Goal: Task Accomplishment & Management: Use online tool/utility

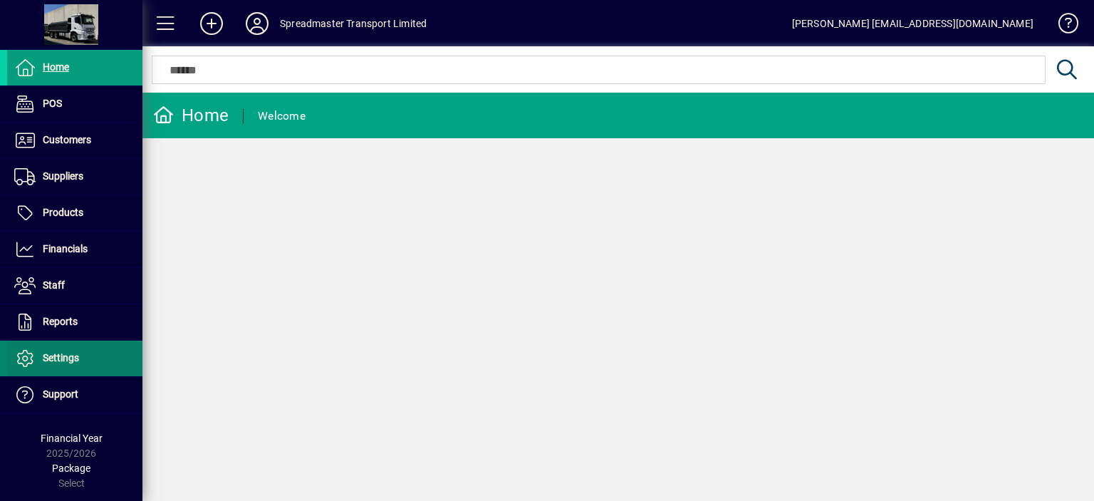
click at [65, 352] on span "Settings" at bounding box center [61, 357] width 36 height 11
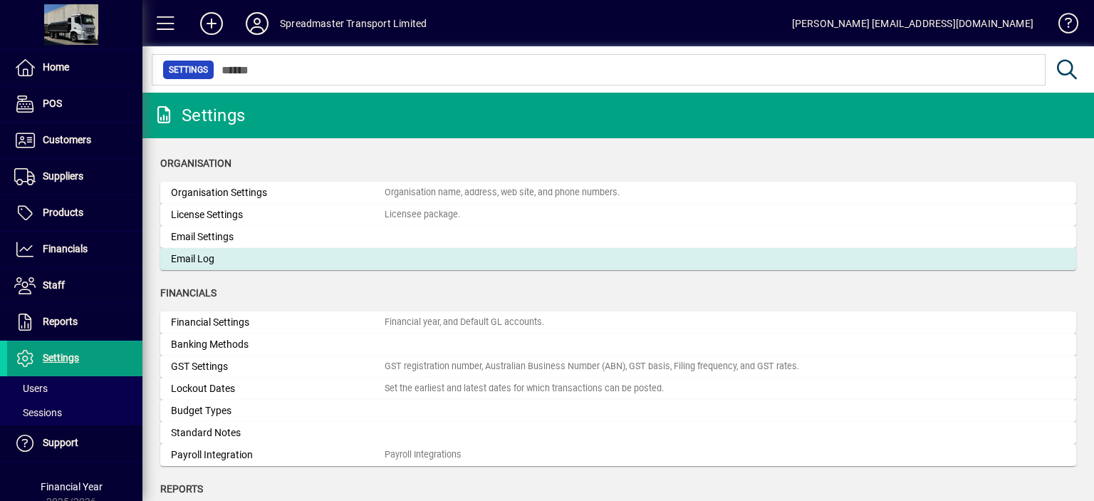
click at [211, 258] on div "Email Log" at bounding box center [278, 258] width 214 height 15
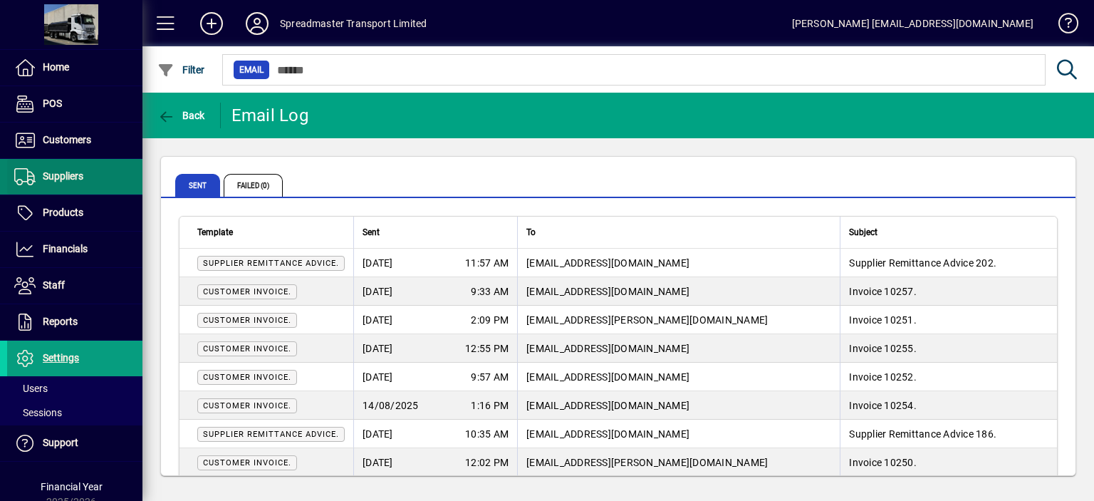
click at [57, 172] on span "Suppliers" at bounding box center [63, 175] width 41 height 11
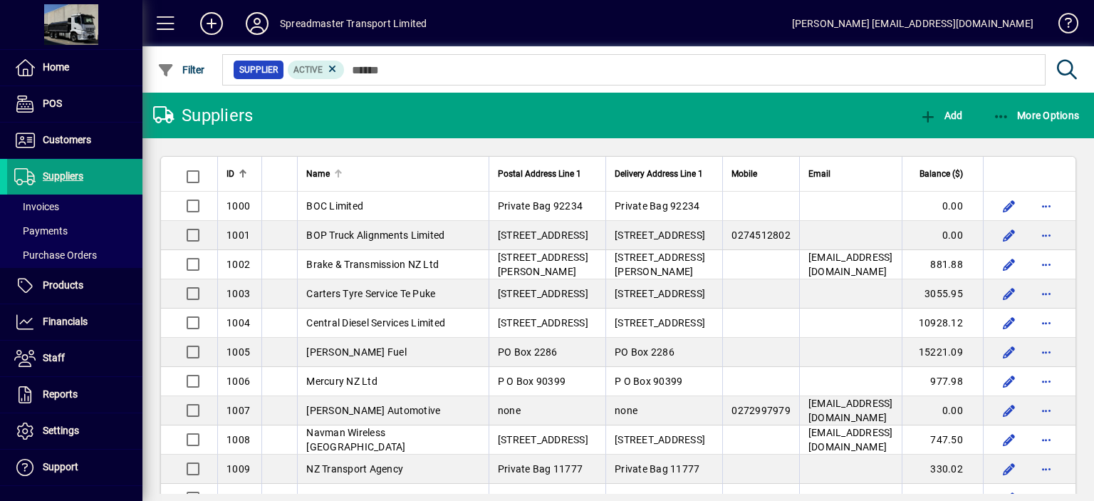
click at [338, 172] on div at bounding box center [338, 173] width 1 height 7
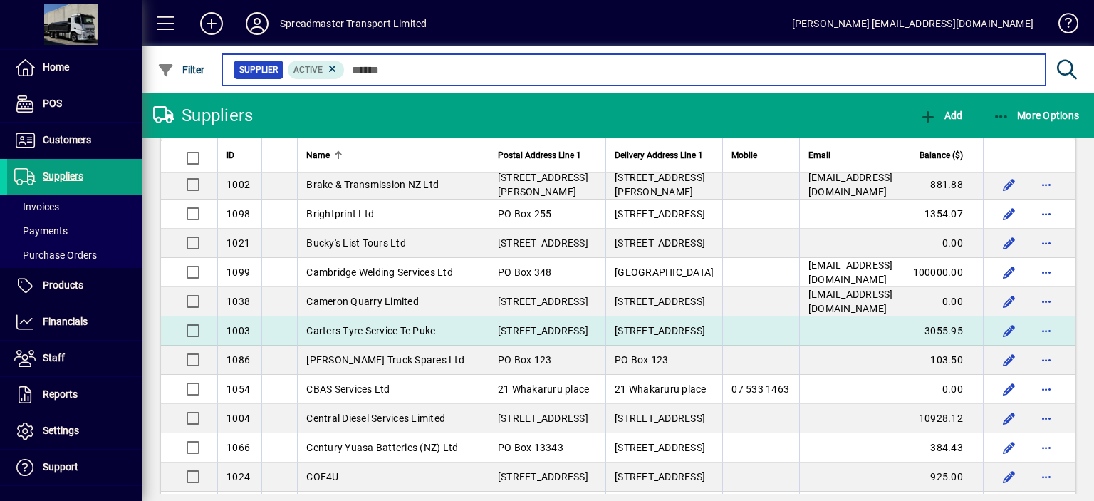
scroll to position [285, 0]
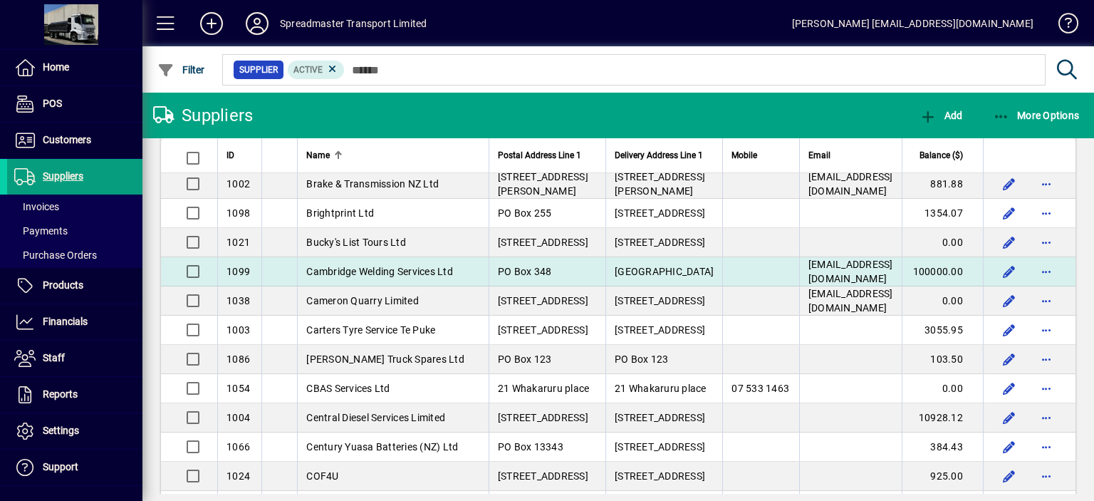
click at [406, 277] on span "Cambridge Welding Services Ltd" at bounding box center [379, 271] width 147 height 11
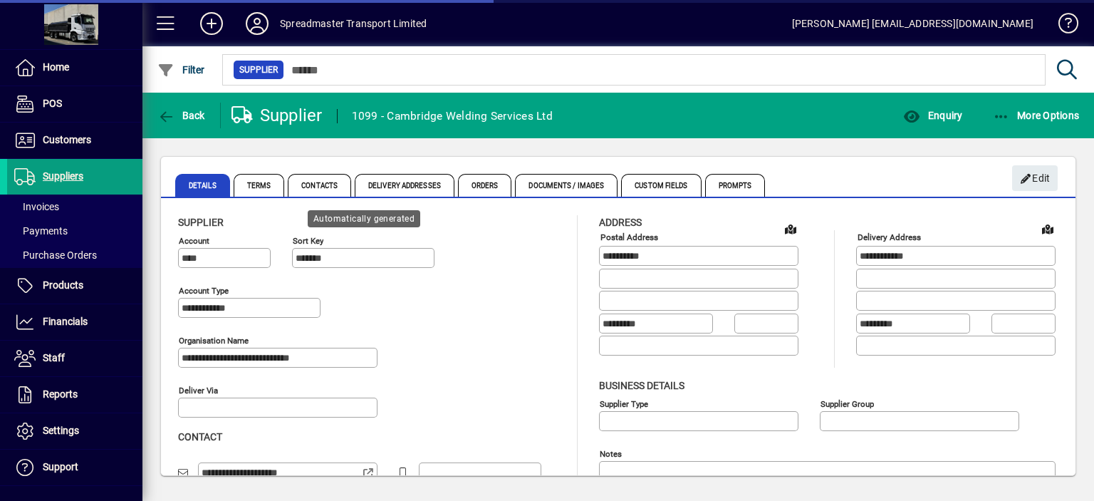
type input "**********"
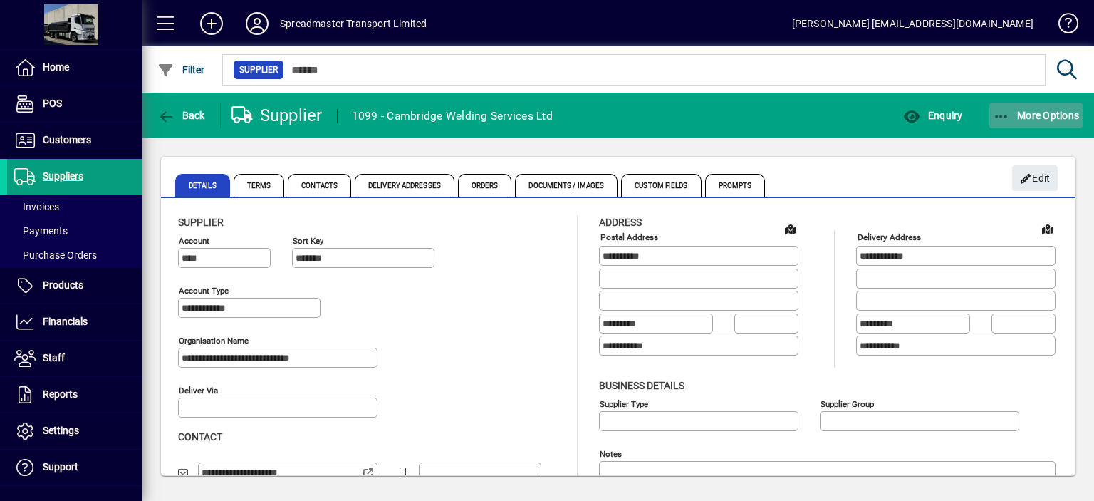
click at [1024, 116] on span "More Options" at bounding box center [1036, 115] width 87 height 11
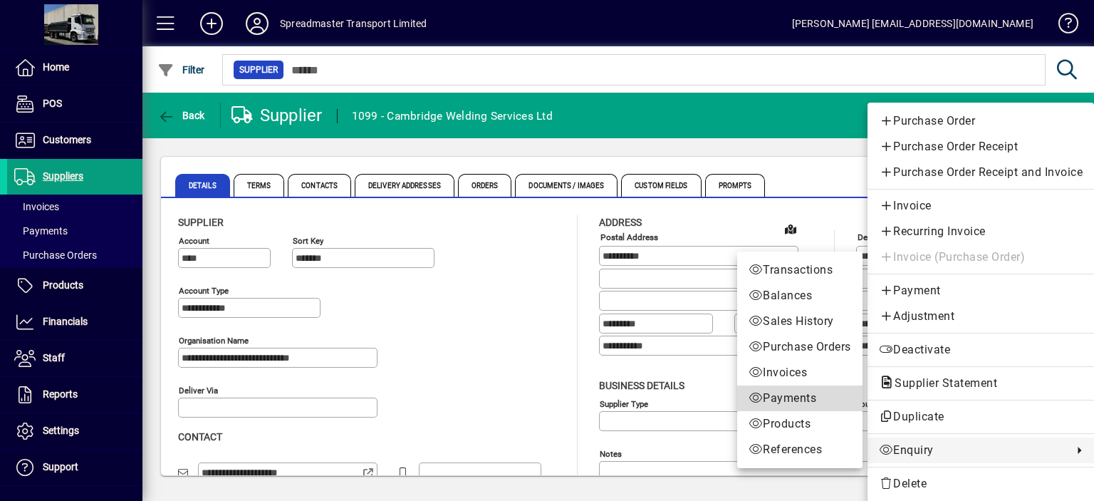
click at [778, 399] on span "Payments" at bounding box center [799, 398] width 103 height 17
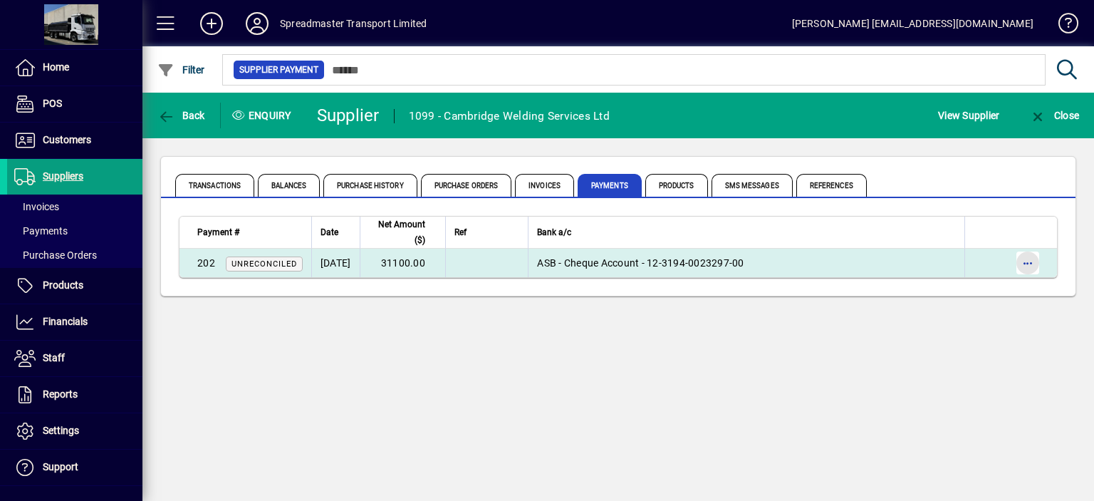
click at [1031, 264] on span "button" at bounding box center [1027, 263] width 34 height 34
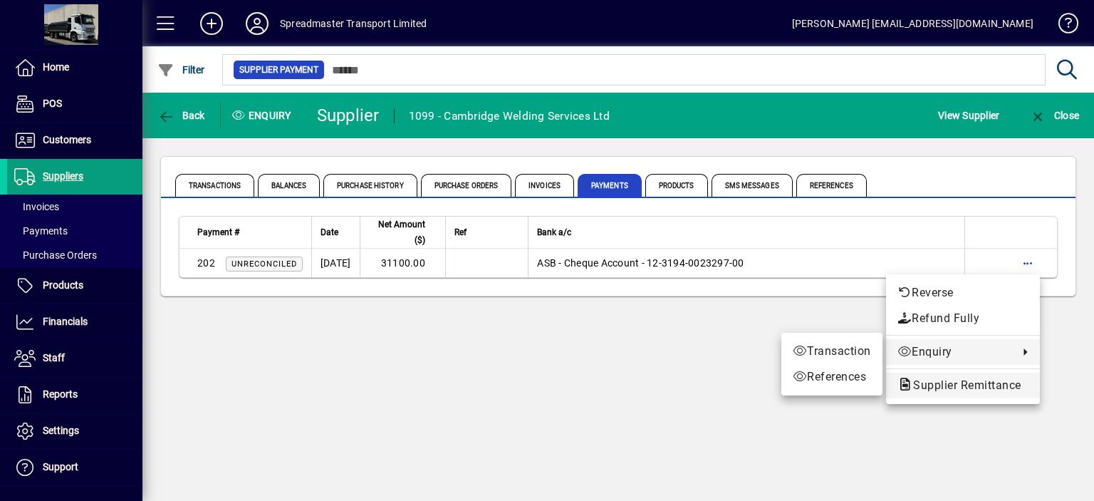
click at [939, 385] on span "Supplier Remittance" at bounding box center [962, 385] width 131 height 14
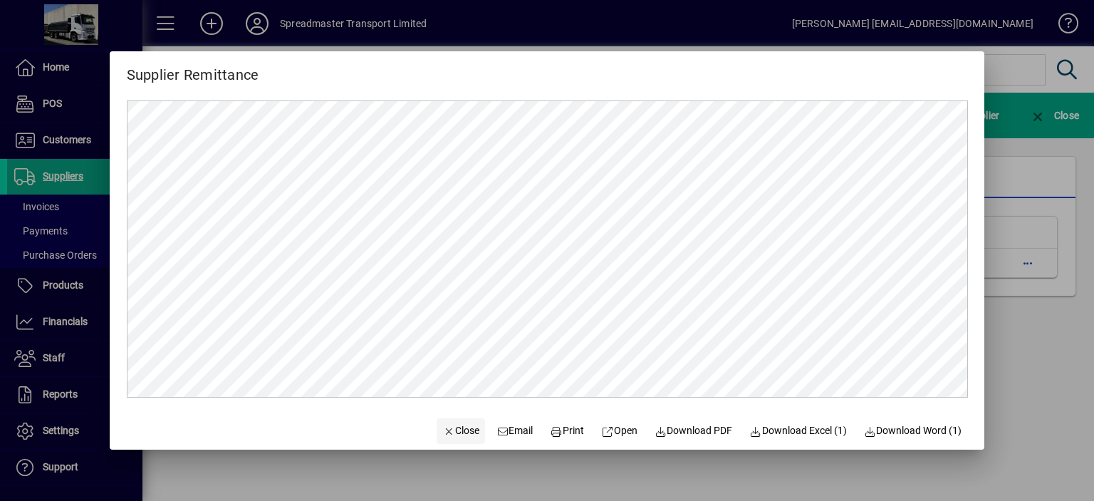
click at [459, 432] on span "Close" at bounding box center [460, 430] width 37 height 15
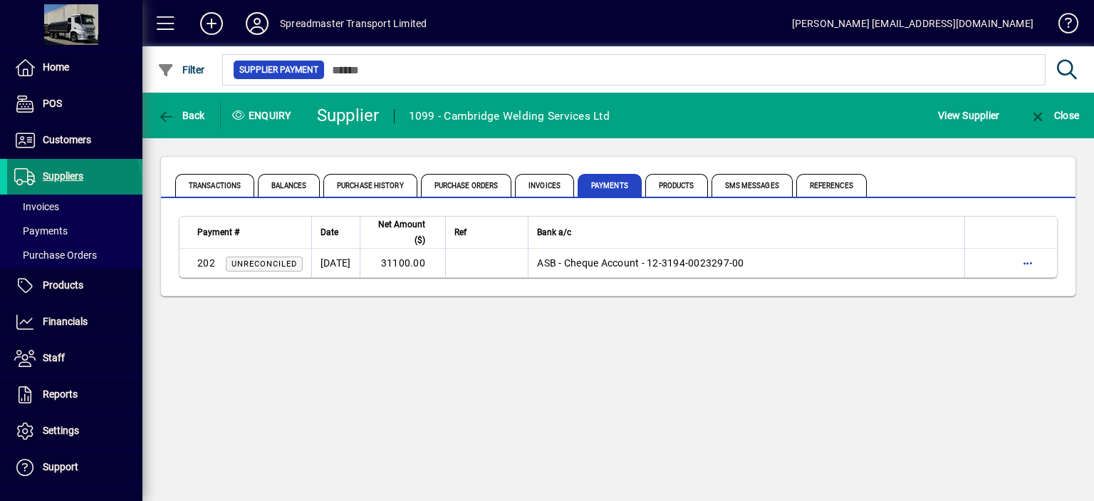
click at [72, 182] on span "Suppliers" at bounding box center [45, 176] width 76 height 17
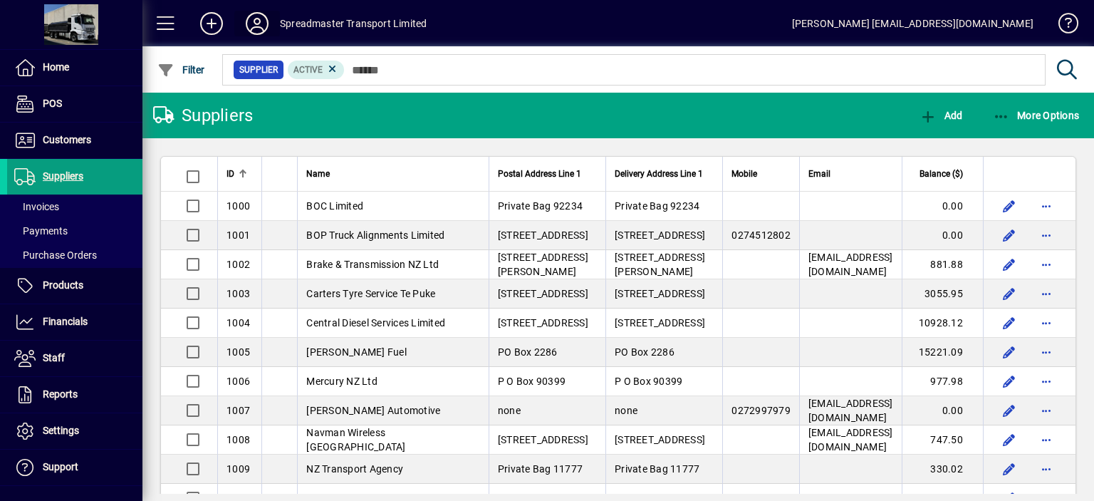
click at [258, 21] on icon at bounding box center [257, 23] width 28 height 23
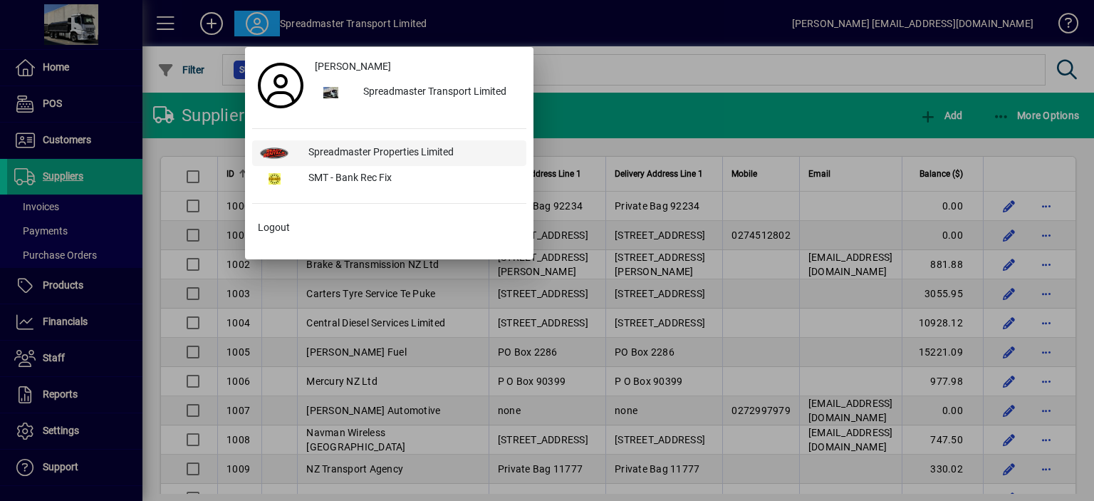
click at [333, 147] on div "Spreadmaster Properties Limited" at bounding box center [411, 153] width 229 height 26
